Goal: Task Accomplishment & Management: Use online tool/utility

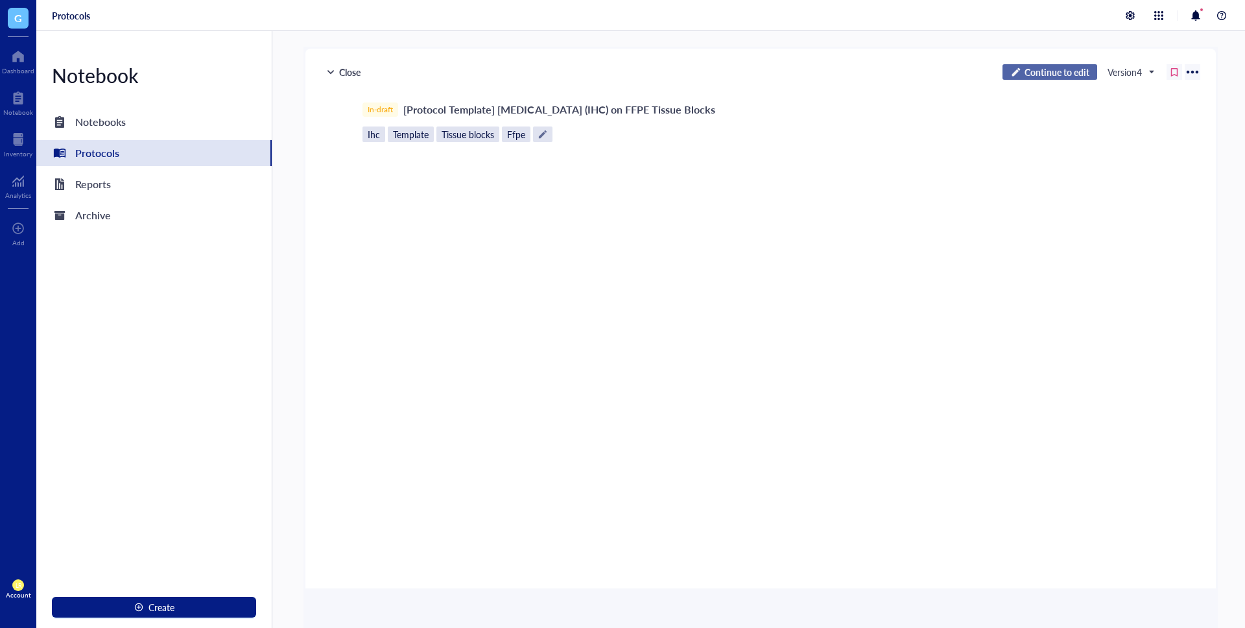
click at [1053, 75] on span "Continue to edit" at bounding box center [1056, 72] width 65 height 12
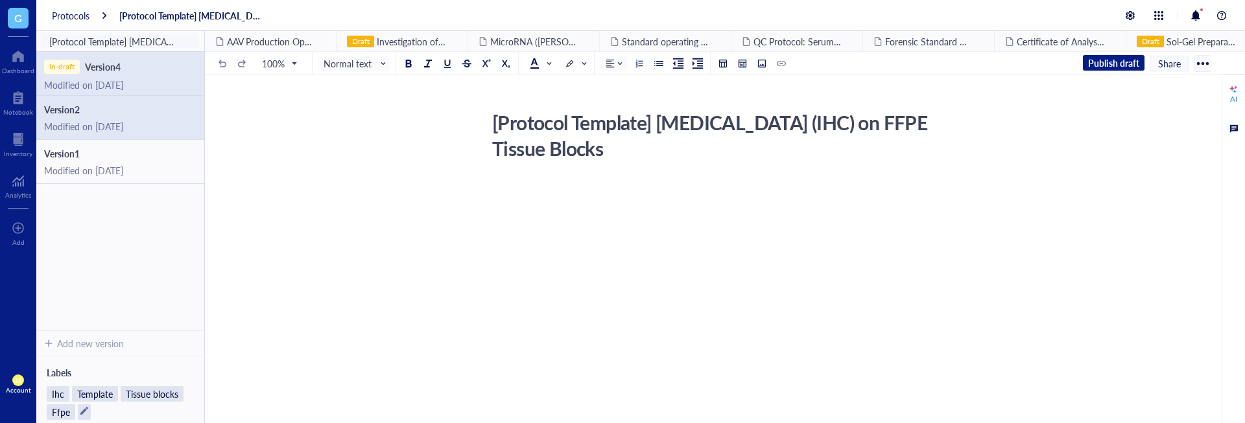
click at [103, 110] on span "Version 2" at bounding box center [120, 110] width 152 height 12
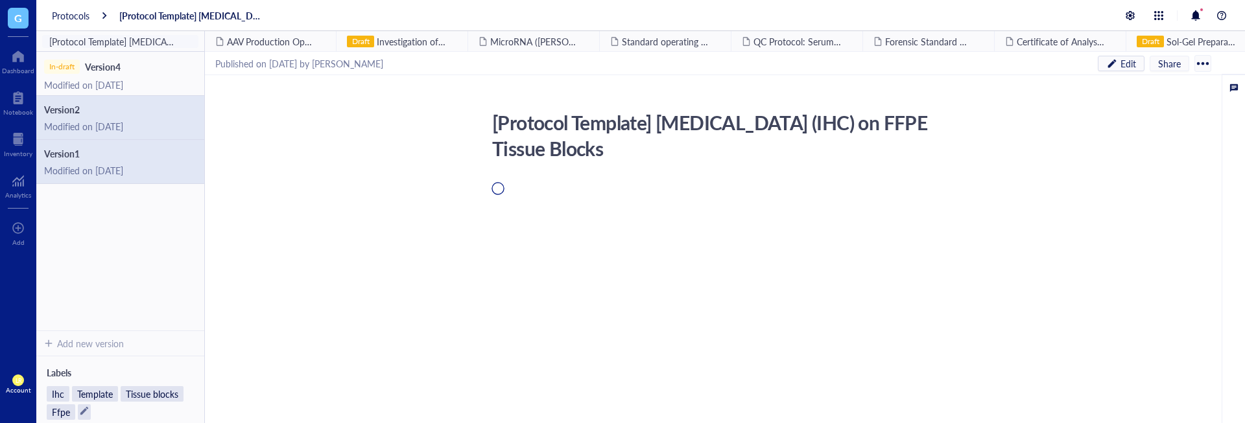
click at [93, 172] on div "Modified on [DATE]" at bounding box center [120, 171] width 152 height 12
